Goal: Task Accomplishment & Management: Complete application form

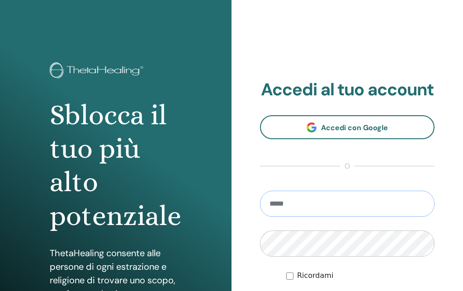
click at [390, 209] on input "email" at bounding box center [347, 204] width 174 height 26
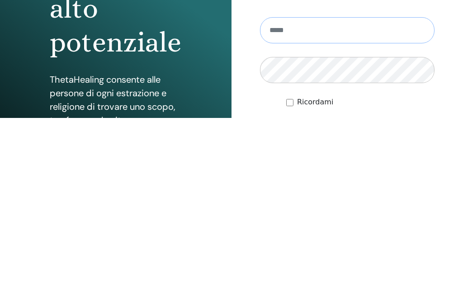
scroll to position [172, 0]
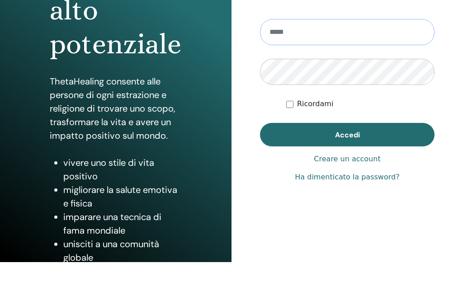
type input "**********"
click at [347, 145] on button "Accedi" at bounding box center [347, 134] width 174 height 23
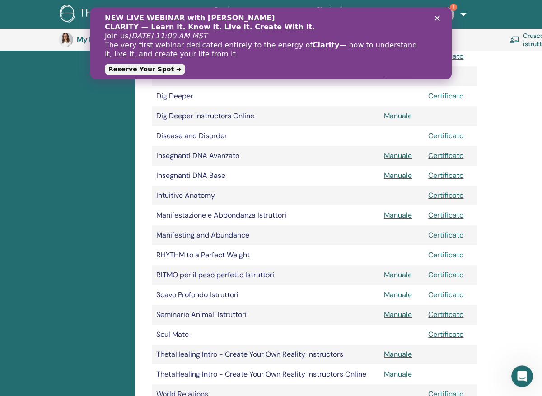
scroll to position [295, 0]
click at [433, 25] on div "NEW LIVE WEBINAR with Vianna Stibal CLARITY — Learn It. Know It. Live It. Creat…" at bounding box center [271, 43] width 332 height 64
click at [433, 22] on div "NEW LIVE WEBINAR with Vianna Stibal CLARITY — Learn It. Know It. Live It. Creat…" at bounding box center [271, 43] width 332 height 64
click at [440, 16] on div "Chiudi" at bounding box center [439, 17] width 9 height 5
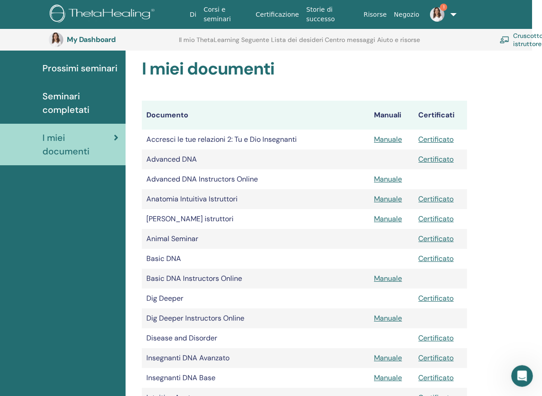
scroll to position [62, 0]
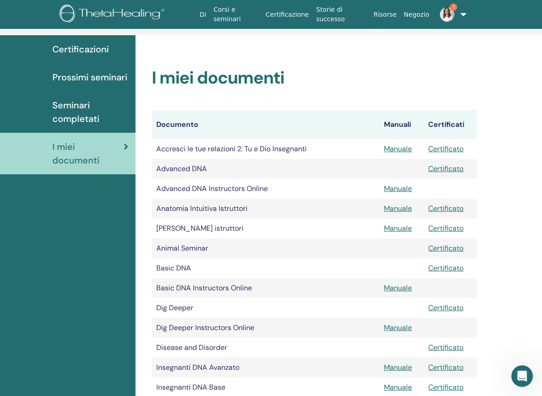
click at [71, 106] on span "Seminari completati" at bounding box center [90, 111] width 76 height 27
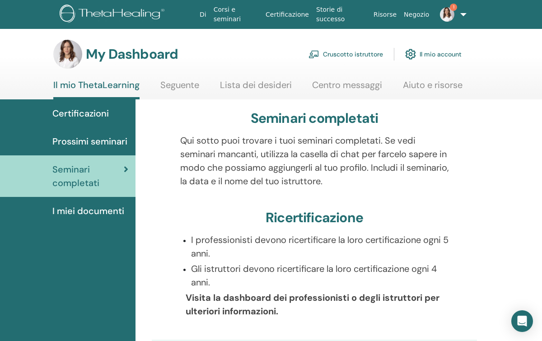
click at [111, 140] on span "Prossimi seminari" at bounding box center [89, 142] width 75 height 14
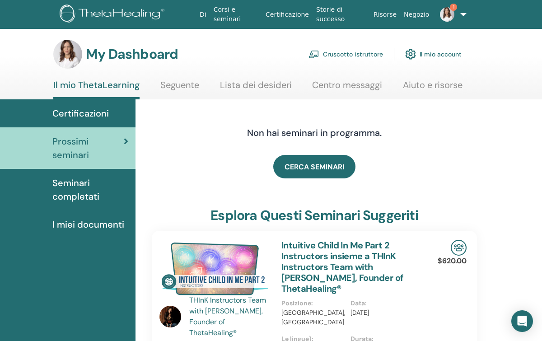
click at [459, 18] on link "1" at bounding box center [449, 14] width 33 height 29
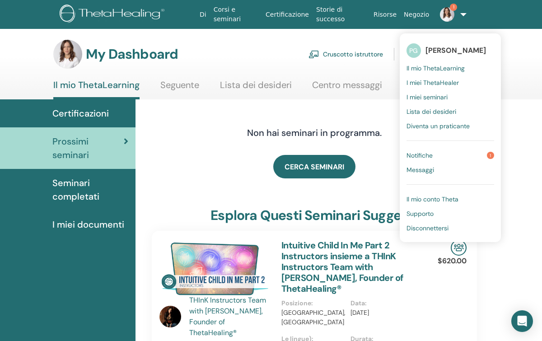
click at [417, 157] on span "Notifiche" at bounding box center [420, 155] width 26 height 8
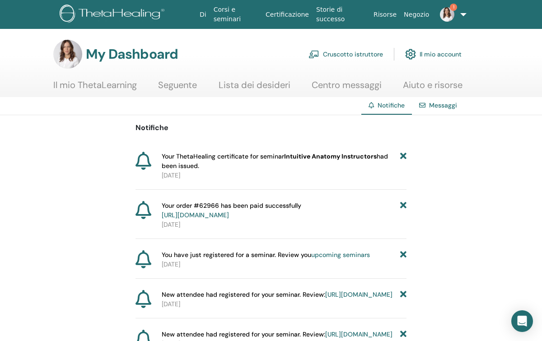
click at [216, 158] on span "Your ThetaHealing certificate for seminar Intuitive Anatomy Instructors had bee…" at bounding box center [281, 161] width 239 height 19
click at [295, 157] on b "Intuitive Anatomy Instructors" at bounding box center [330, 156] width 93 height 8
click at [190, 163] on span "Your ThetaHealing certificate for seminar Intuitive Anatomy Instructors had bee…" at bounding box center [281, 161] width 239 height 19
click at [337, 59] on link "Cruscotto istruttore" at bounding box center [346, 54] width 75 height 20
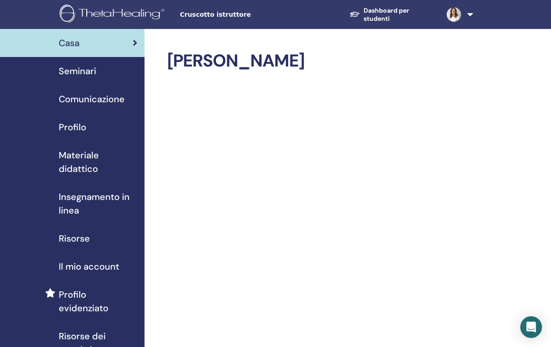
click at [113, 95] on span "Comunicazione" at bounding box center [92, 99] width 66 height 14
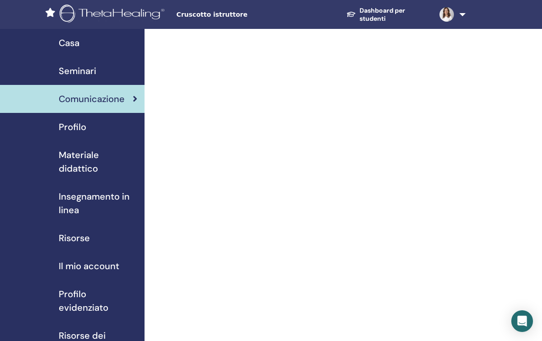
click at [98, 66] on div "Seminari" at bounding box center [72, 71] width 130 height 14
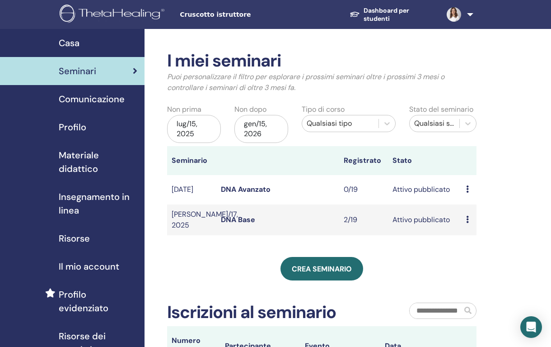
click at [343, 270] on link "Crea seminario" at bounding box center [322, 268] width 83 height 23
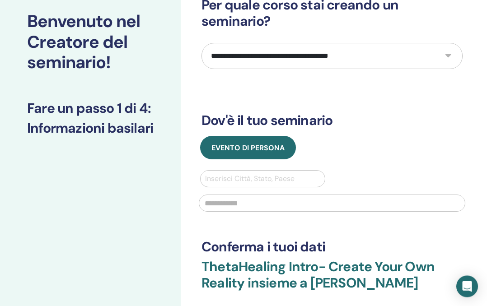
scroll to position [53, 0]
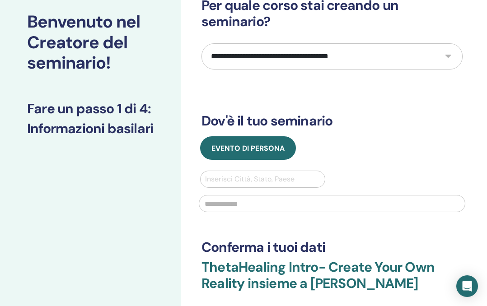
click at [450, 55] on select "**********" at bounding box center [331, 56] width 261 height 26
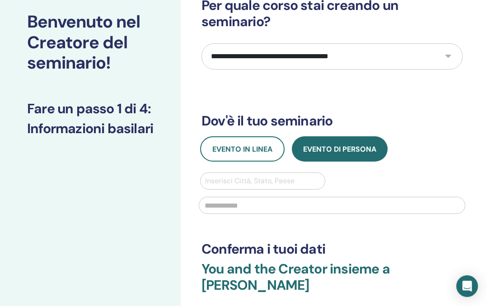
click at [448, 56] on select "**********" at bounding box center [331, 56] width 261 height 26
select select "*"
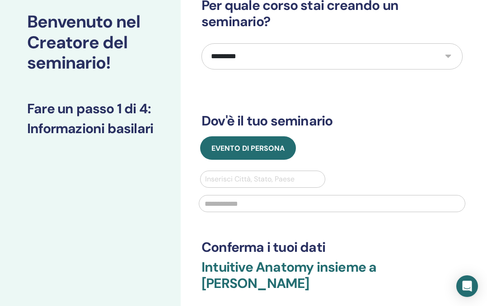
click at [443, 58] on select "**********" at bounding box center [331, 56] width 261 height 26
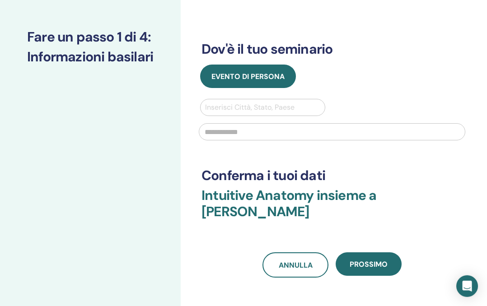
scroll to position [127, 0]
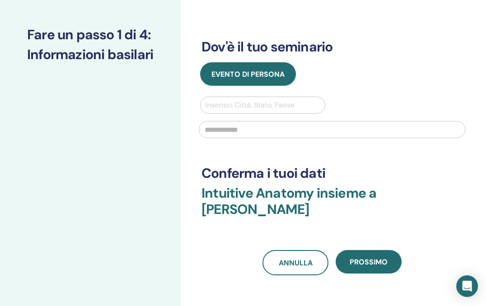
click at [303, 269] on link "Annulla" at bounding box center [295, 262] width 66 height 25
